Goal: Information Seeking & Learning: Check status

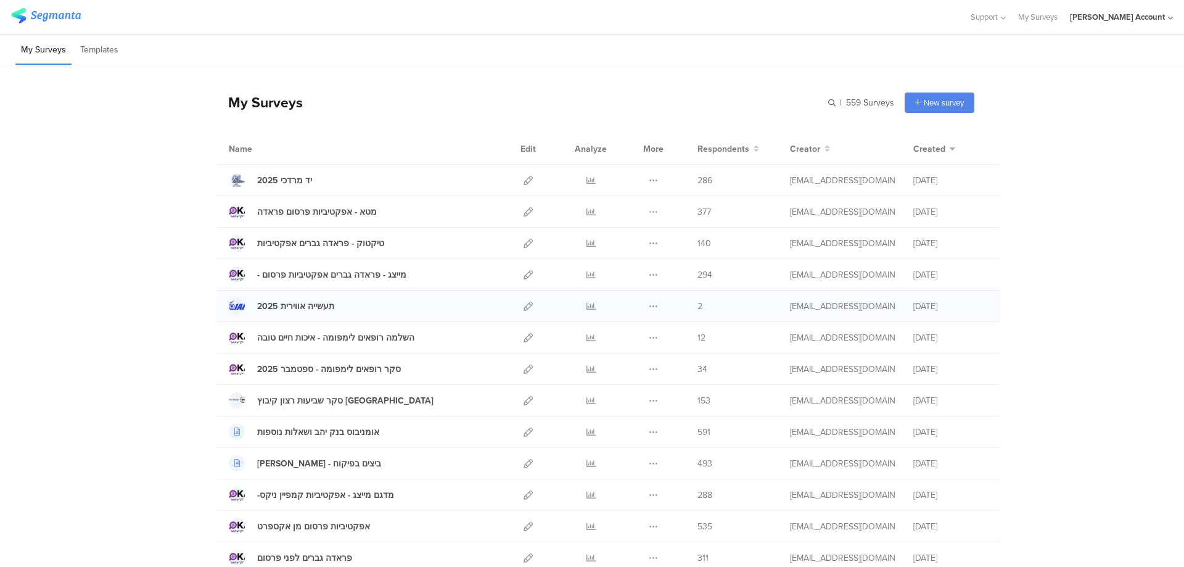
scroll to position [352, 0]
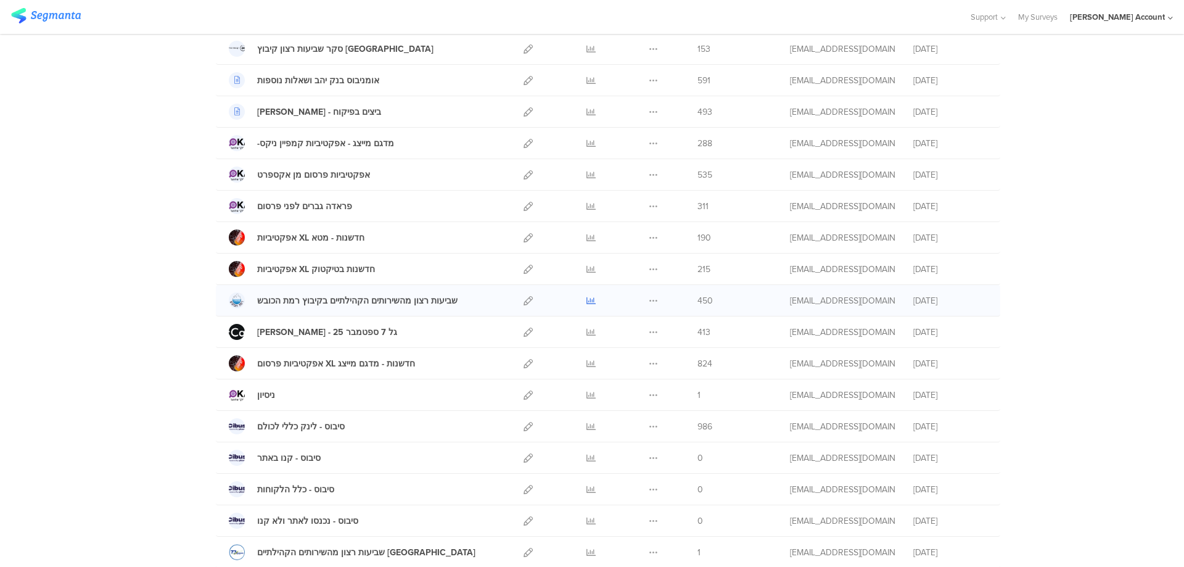
click at [588, 298] on icon at bounding box center [590, 300] width 9 height 9
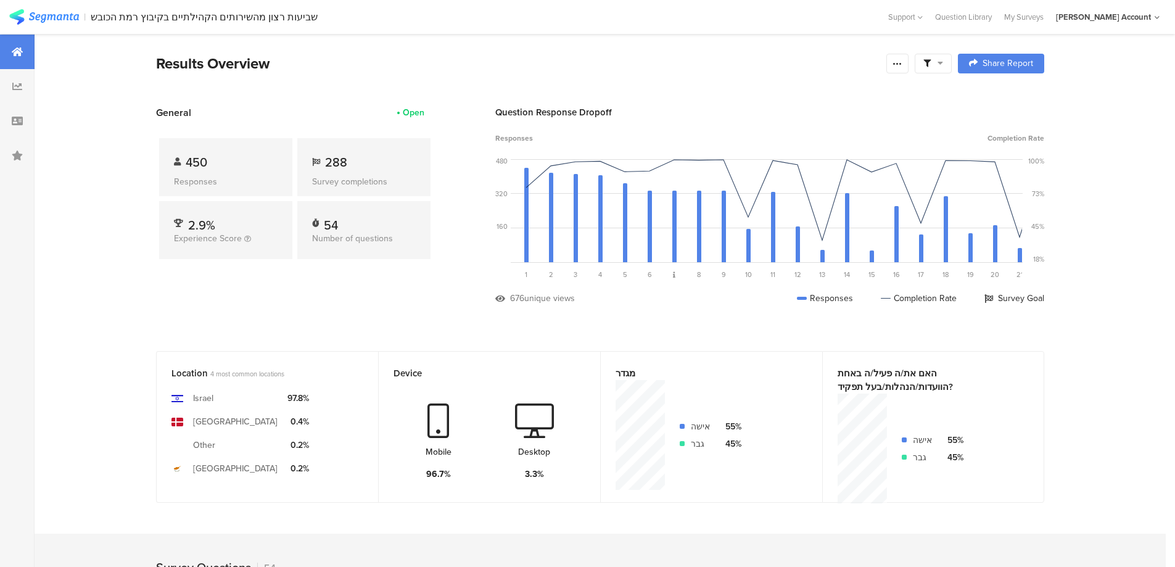
click at [937, 68] on span at bounding box center [933, 63] width 20 height 11
click at [1000, 99] on span at bounding box center [996, 98] width 19 height 10
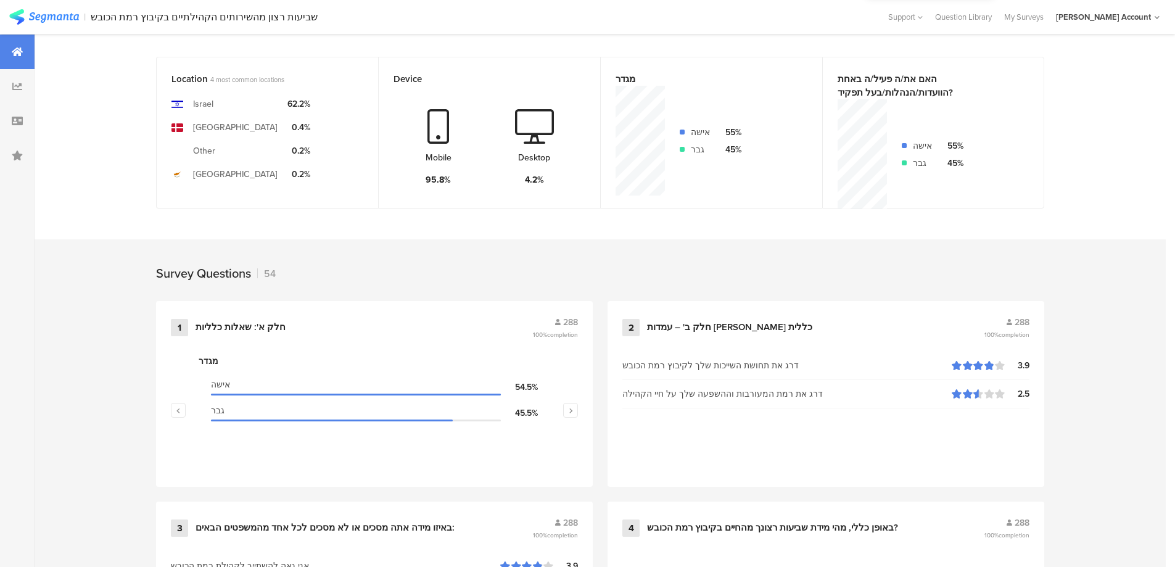
scroll to position [165, 0]
